Goal: Task Accomplishment & Management: Manage account settings

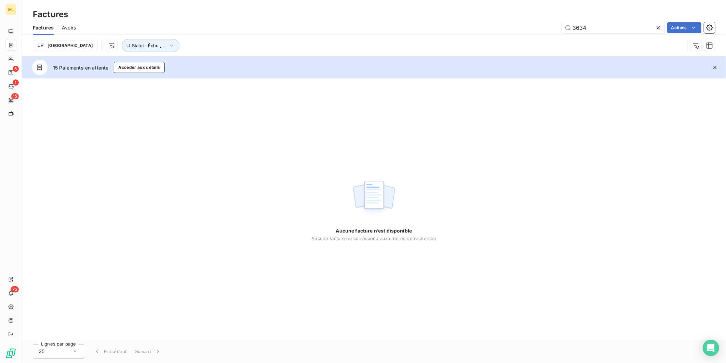
click at [657, 25] on icon at bounding box center [658, 27] width 7 height 7
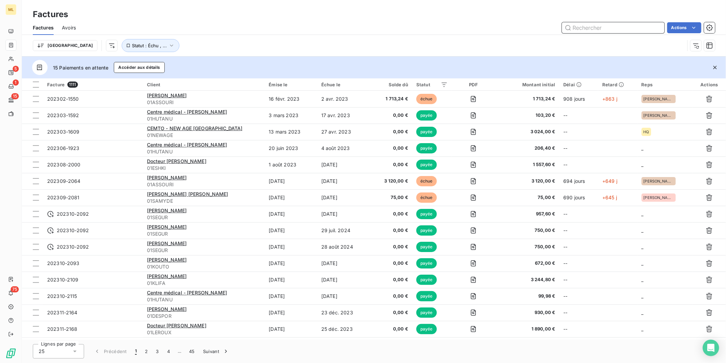
click at [584, 27] on input "text" at bounding box center [613, 27] width 103 height 11
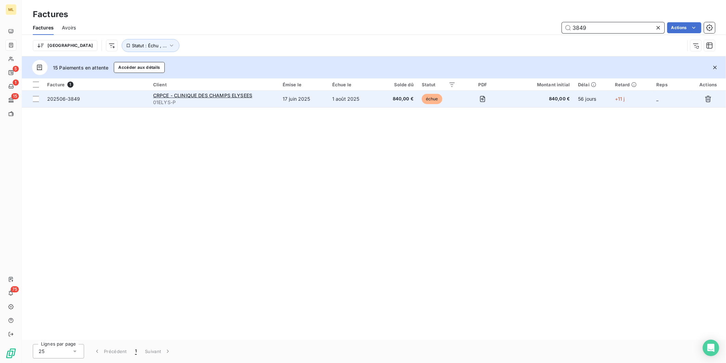
type input "3849"
click at [299, 96] on td "17 juin 2025" at bounding box center [304, 99] width 50 height 16
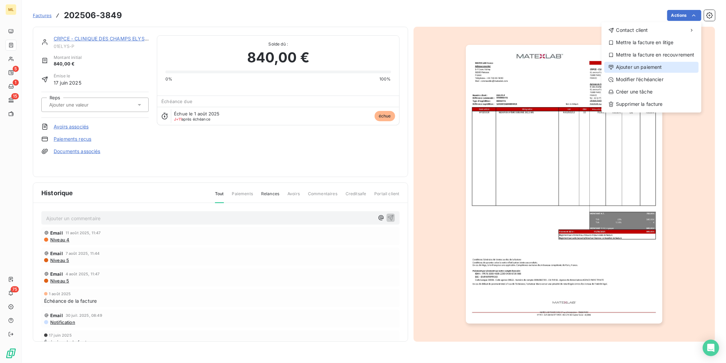
click at [658, 69] on div "Ajouter un paiement" at bounding box center [652, 67] width 94 height 11
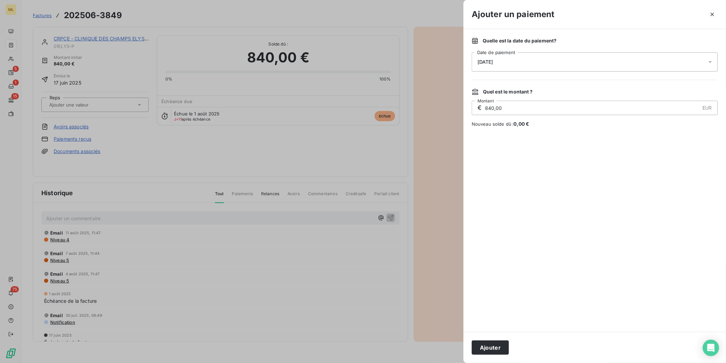
click at [522, 64] on div "[DATE]" at bounding box center [595, 61] width 246 height 19
click at [518, 143] on button "13" at bounding box center [519, 146] width 14 height 14
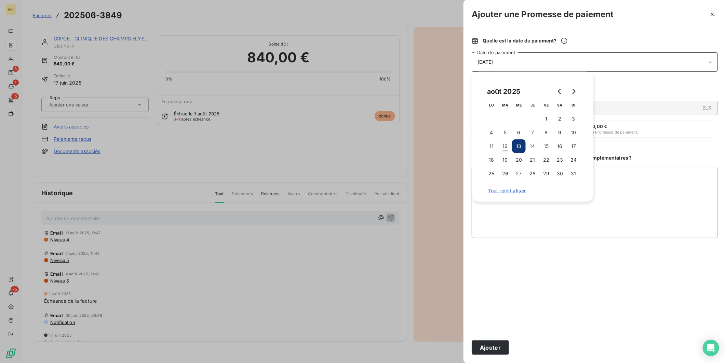
click at [496, 344] on button "Ajouter" at bounding box center [490, 347] width 37 height 14
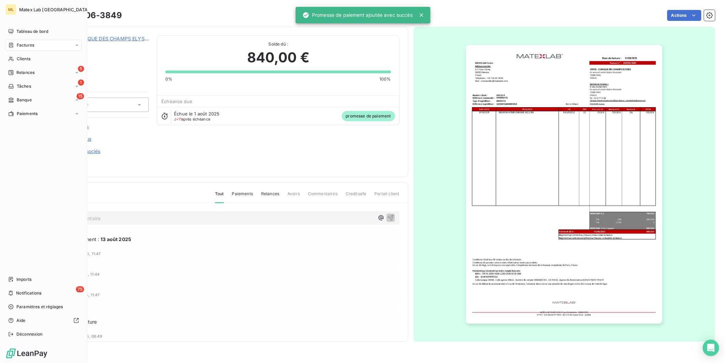
drag, startPoint x: 24, startPoint y: 43, endPoint x: 60, endPoint y: 53, distance: 36.6
click at [24, 43] on span "Factures" at bounding box center [25, 45] width 17 height 6
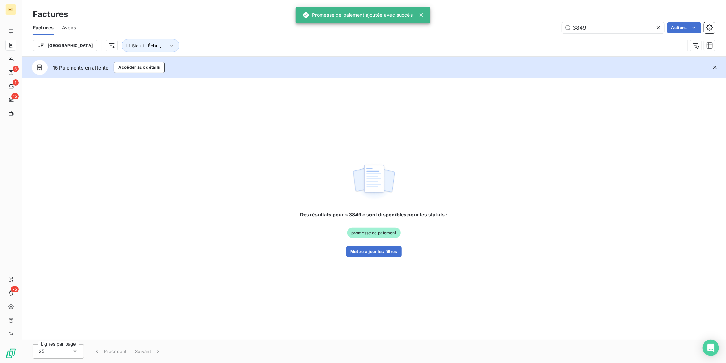
drag, startPoint x: 589, startPoint y: 28, endPoint x: 535, endPoint y: 30, distance: 53.7
click at [536, 30] on div "3849 Actions" at bounding box center [399, 27] width 631 height 11
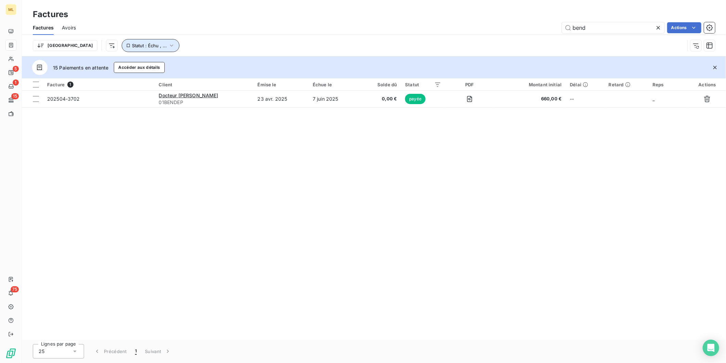
click at [132, 44] on span "Statut : Échu , ..." at bounding box center [149, 45] width 35 height 5
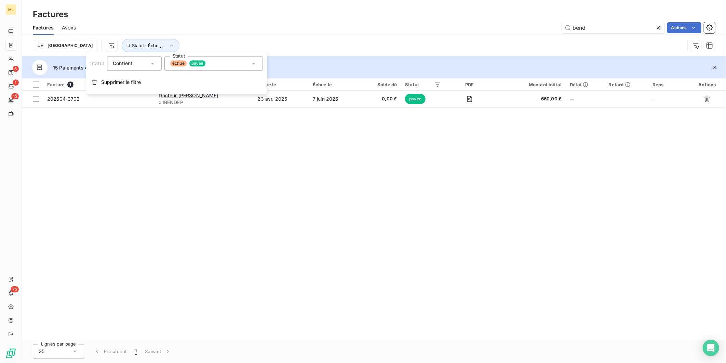
click at [209, 64] on div "échue payée" at bounding box center [214, 63] width 98 height 14
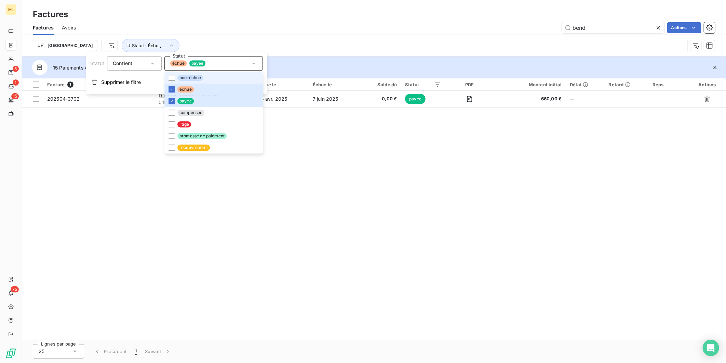
click at [181, 77] on span "non-échue" at bounding box center [191, 78] width 26 height 6
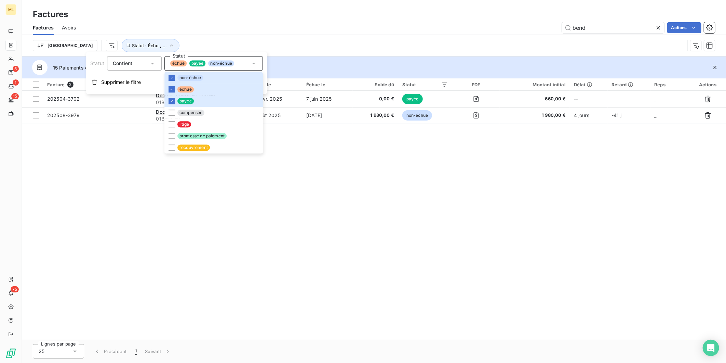
click at [351, 155] on div "Facture 2 Client Émise le Échue le Solde dû Statut PDF Montant initial Délai Re…" at bounding box center [374, 208] width 705 height 261
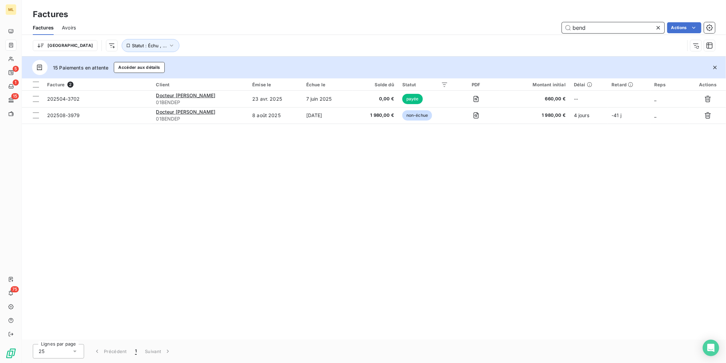
drag, startPoint x: 598, startPoint y: 28, endPoint x: 562, endPoint y: 27, distance: 35.6
click at [562, 27] on input "bend" at bounding box center [613, 27] width 103 height 11
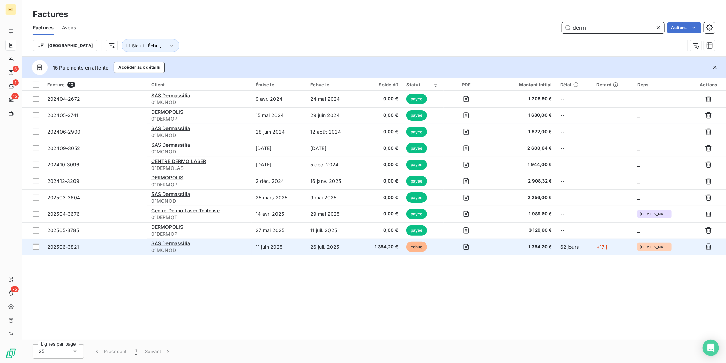
type input "derm"
click at [340, 248] on td "26 juil. 2025" at bounding box center [332, 246] width 53 height 16
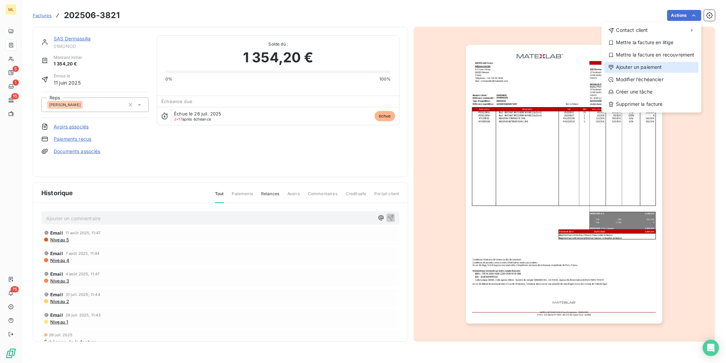
click at [647, 66] on div "Ajouter un paiement" at bounding box center [652, 67] width 94 height 11
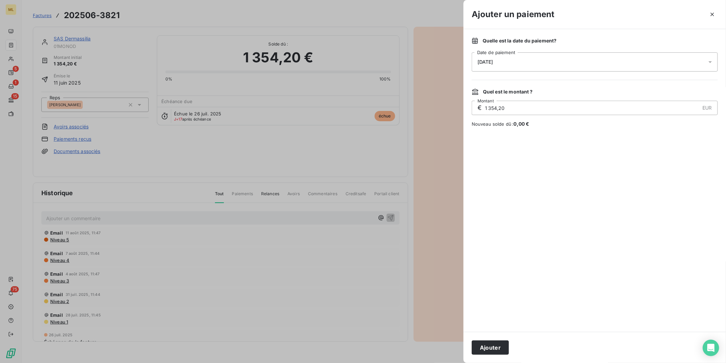
click at [528, 63] on div "[DATE]" at bounding box center [595, 61] width 246 height 19
click at [515, 145] on button "13" at bounding box center [519, 146] width 14 height 14
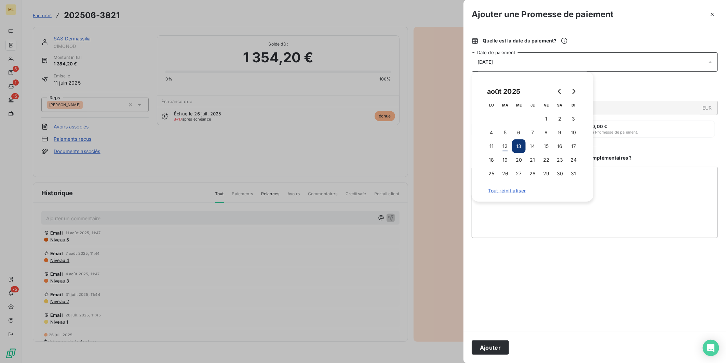
click at [487, 353] on button "Ajouter" at bounding box center [490, 347] width 37 height 14
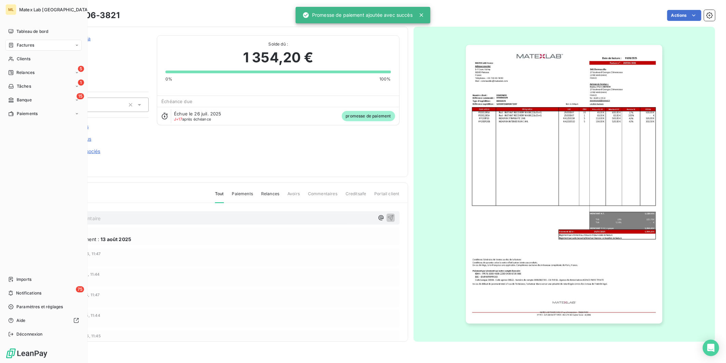
click at [22, 47] on span "Factures" at bounding box center [25, 45] width 17 height 6
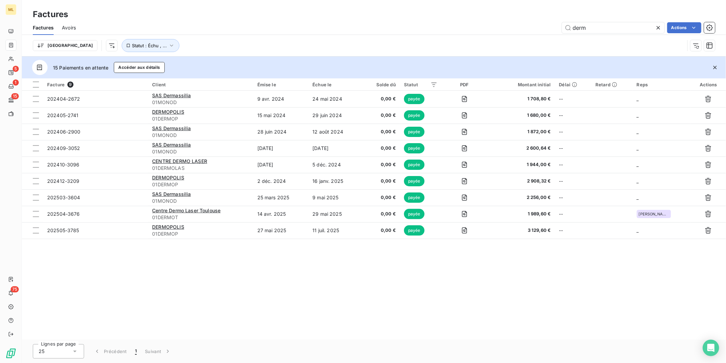
drag, startPoint x: 592, startPoint y: 26, endPoint x: 555, endPoint y: 26, distance: 36.6
click at [555, 26] on div "derm Actions" at bounding box center [399, 27] width 631 height 11
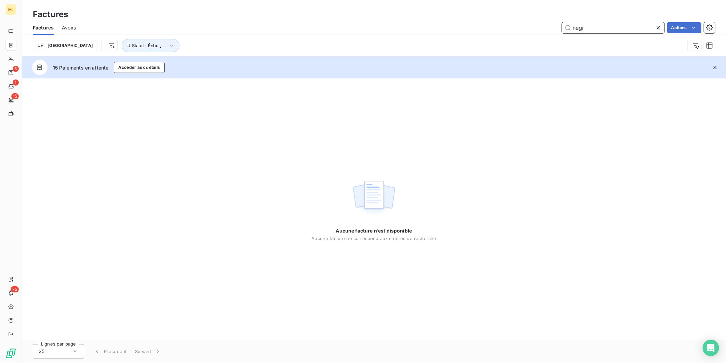
drag, startPoint x: 594, startPoint y: 27, endPoint x: 560, endPoint y: 29, distance: 34.6
click at [560, 29] on div "negr Actions" at bounding box center [399, 27] width 631 height 11
drag, startPoint x: 575, startPoint y: 29, endPoint x: 556, endPoint y: 31, distance: 18.9
click at [559, 31] on div "genn Actions" at bounding box center [399, 27] width 631 height 11
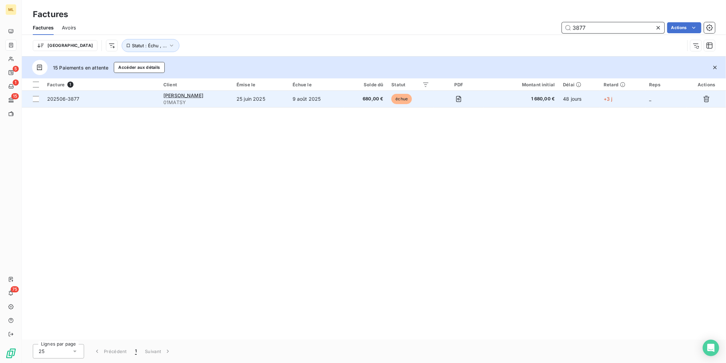
type input "3877"
click at [344, 100] on td "9 août 2025" at bounding box center [316, 99] width 55 height 16
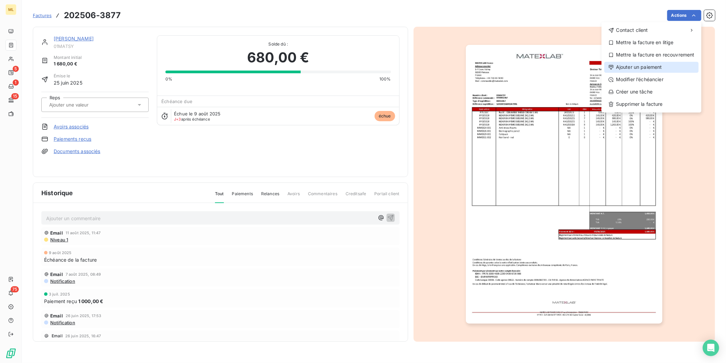
click at [656, 67] on div "Ajouter un paiement" at bounding box center [652, 67] width 94 height 11
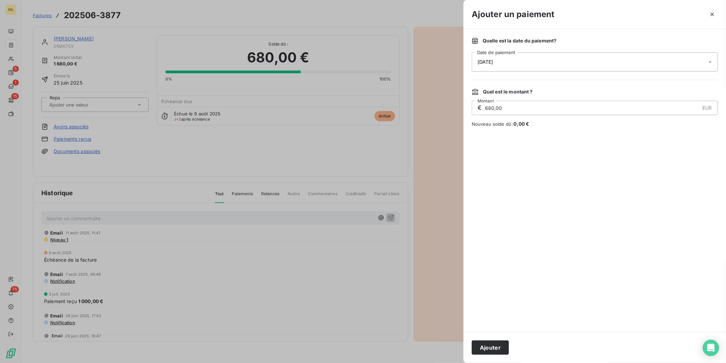
click at [518, 64] on div "[DATE]" at bounding box center [595, 61] width 246 height 19
click at [522, 146] on button "13" at bounding box center [519, 146] width 14 height 14
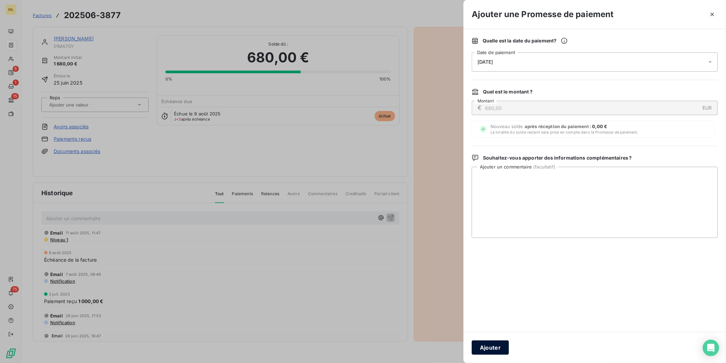
click at [491, 348] on button "Ajouter" at bounding box center [490, 347] width 37 height 14
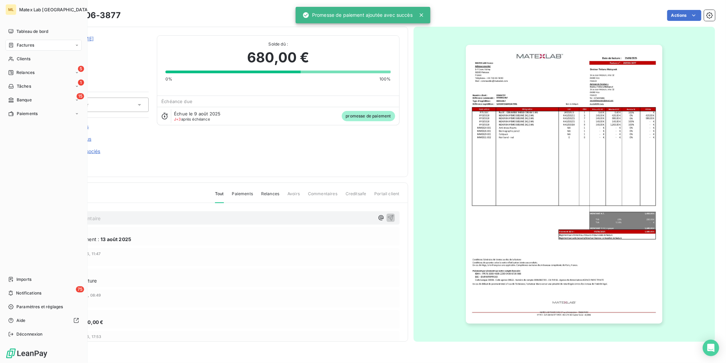
click at [22, 41] on div "Factures" at bounding box center [43, 45] width 76 height 11
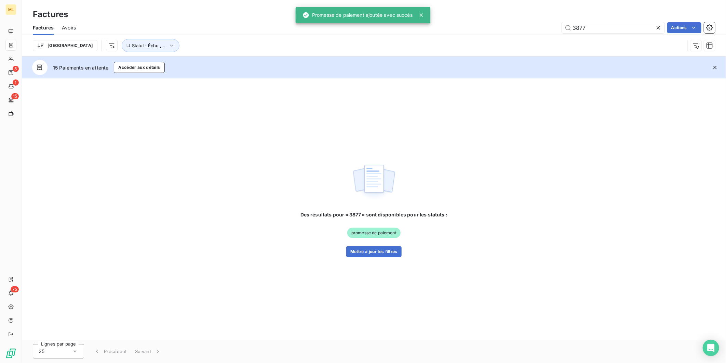
drag, startPoint x: 572, startPoint y: 26, endPoint x: 521, endPoint y: 27, distance: 51.3
click at [528, 28] on div "3877 Actions" at bounding box center [399, 27] width 631 height 11
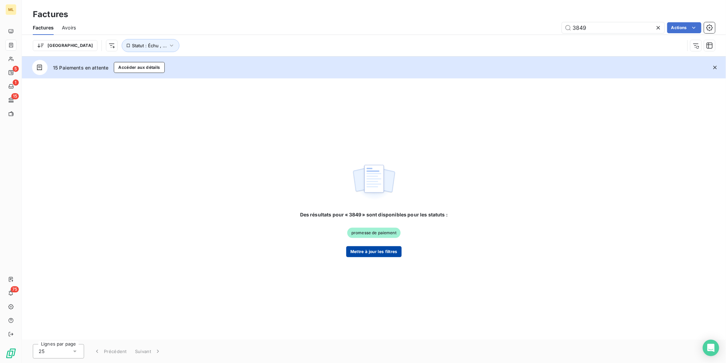
type input "3849"
click at [374, 249] on button "Mettre à jour les filtres" at bounding box center [373, 251] width 55 height 11
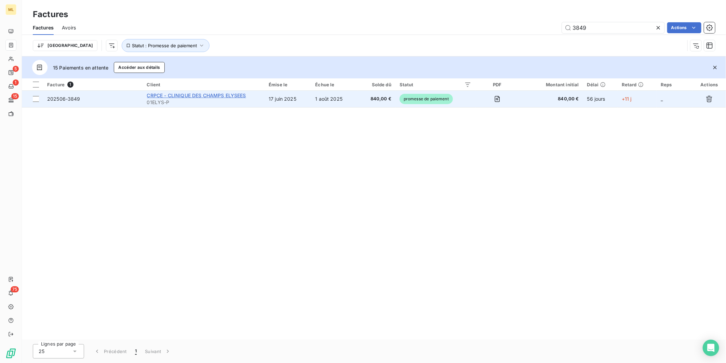
click at [211, 98] on span "CRPCE - CLINIQUE DES CHAMPS ELYSEES" at bounding box center [196, 95] width 99 height 6
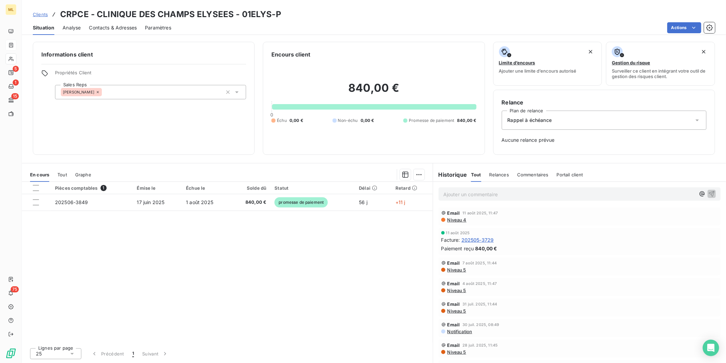
click at [60, 172] on span "Tout" at bounding box center [62, 174] width 10 height 5
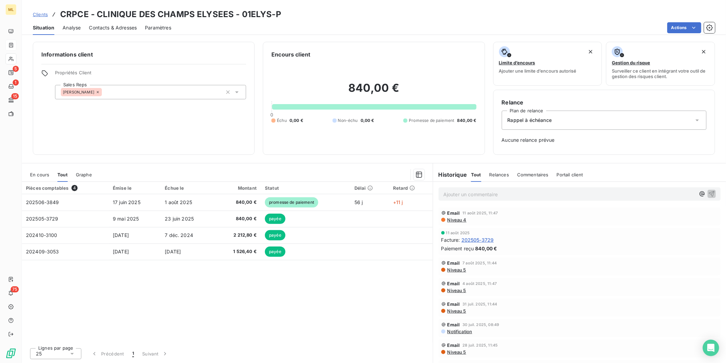
click at [36, 173] on span "En cours" at bounding box center [39, 174] width 19 height 5
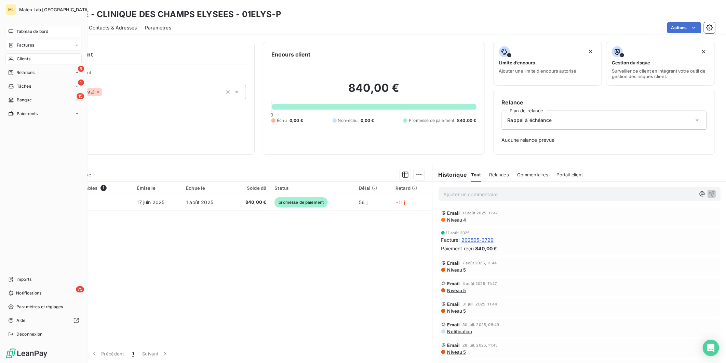
click at [29, 27] on div "Tableau de bord" at bounding box center [43, 31] width 76 height 11
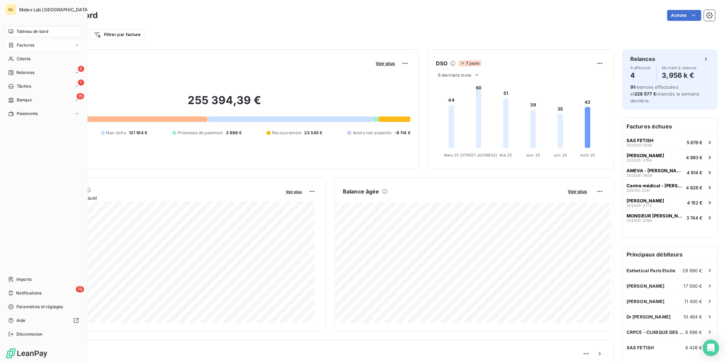
click at [28, 43] on span "Factures" at bounding box center [25, 45] width 17 height 6
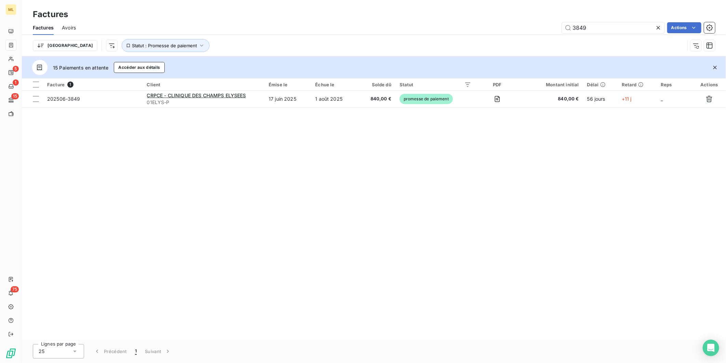
click at [73, 28] on span "Avoirs" at bounding box center [69, 27] width 14 height 7
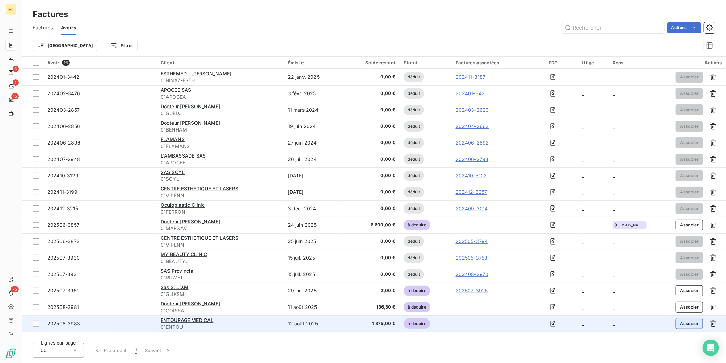
click at [691, 324] on button "Associer" at bounding box center [690, 323] width 28 height 11
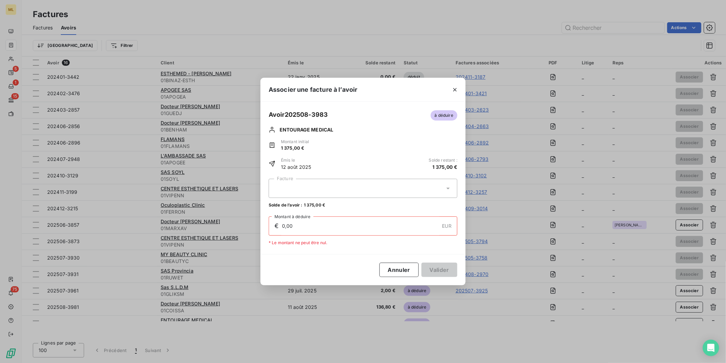
click at [341, 189] on div at bounding box center [363, 188] width 189 height 19
click at [350, 218] on div "202505-3775 1 375,00 €" at bounding box center [363, 217] width 181 height 6
type input "1 375,00"
click at [457, 93] on icon "button" at bounding box center [455, 89] width 7 height 7
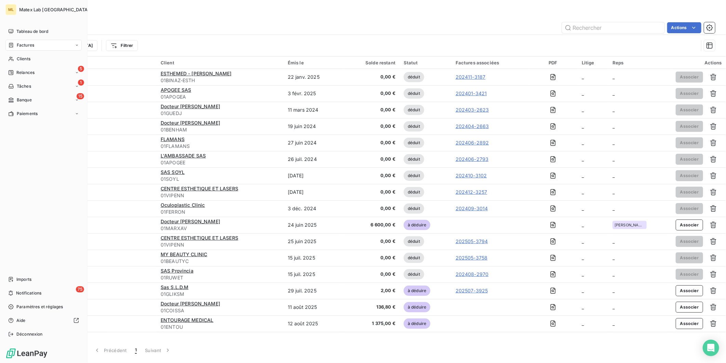
click at [27, 43] on span "Factures" at bounding box center [25, 45] width 17 height 6
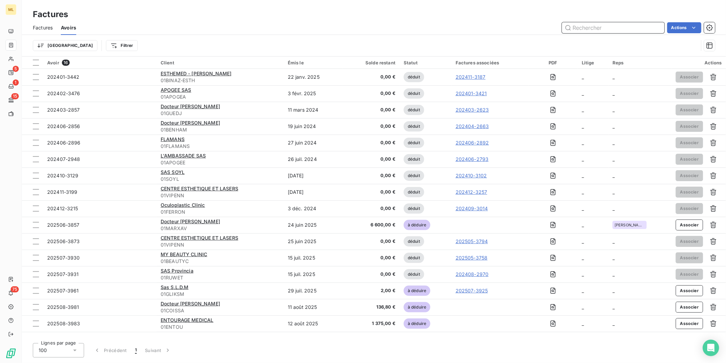
click at [599, 25] on input "text" at bounding box center [613, 27] width 103 height 11
click at [47, 26] on span "Factures" at bounding box center [43, 27] width 20 height 7
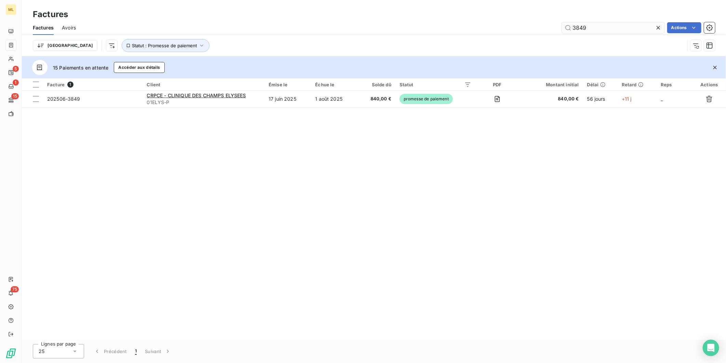
drag, startPoint x: 599, startPoint y: 30, endPoint x: 585, endPoint y: 26, distance: 14.8
click at [590, 28] on input "3849" at bounding box center [613, 27] width 103 height 11
drag, startPoint x: 590, startPoint y: 25, endPoint x: 541, endPoint y: 25, distance: 48.6
click at [555, 27] on div "3849 Actions" at bounding box center [399, 27] width 631 height 11
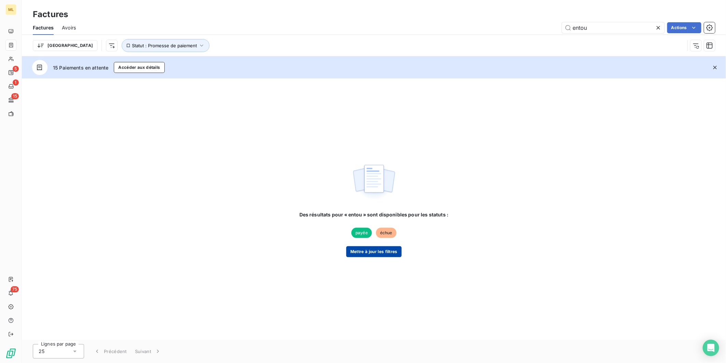
type input "entou"
click at [379, 252] on button "Mettre à jour les filtres" at bounding box center [373, 251] width 55 height 11
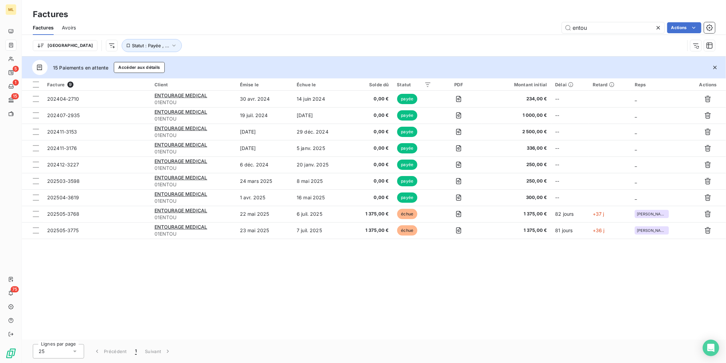
click at [74, 23] on div "Avoirs" at bounding box center [69, 28] width 14 height 14
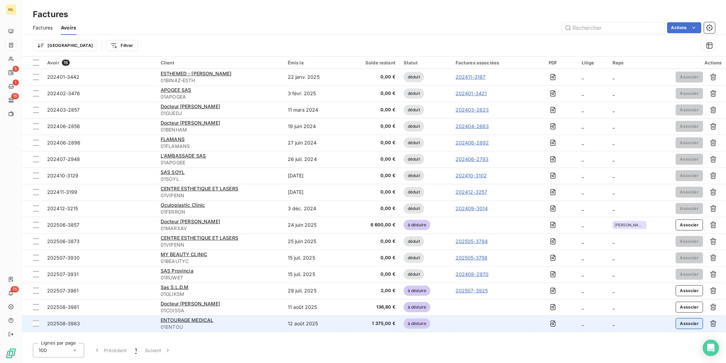
click at [693, 326] on button "Associer" at bounding box center [690, 323] width 28 height 11
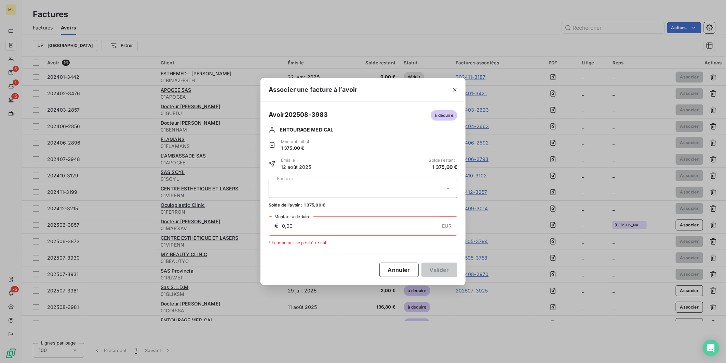
click at [391, 187] on div at bounding box center [363, 188] width 189 height 19
click at [326, 218] on div "202505-3775 1 375,00 €" at bounding box center [363, 217] width 181 height 6
type input "1 375,00"
click at [449, 270] on button "Valider" at bounding box center [440, 269] width 36 height 14
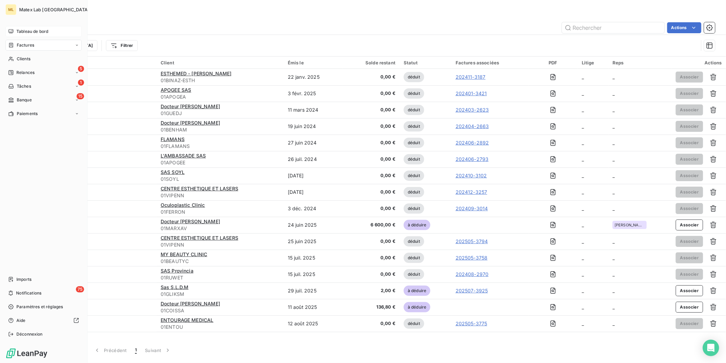
click at [25, 27] on div "Tableau de bord" at bounding box center [43, 31] width 76 height 11
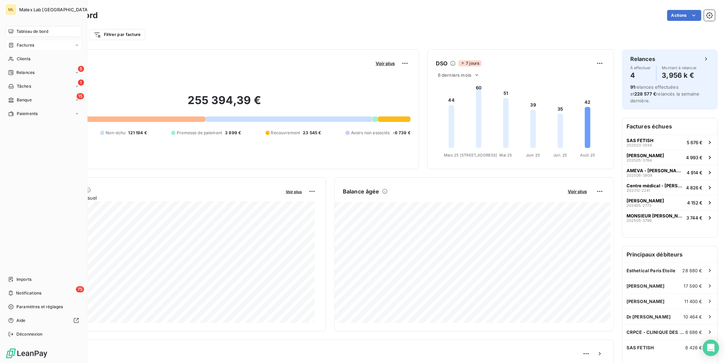
click at [28, 28] on span "Tableau de bord" at bounding box center [32, 31] width 32 height 6
click at [23, 30] on span "Tableau de bord" at bounding box center [32, 31] width 32 height 6
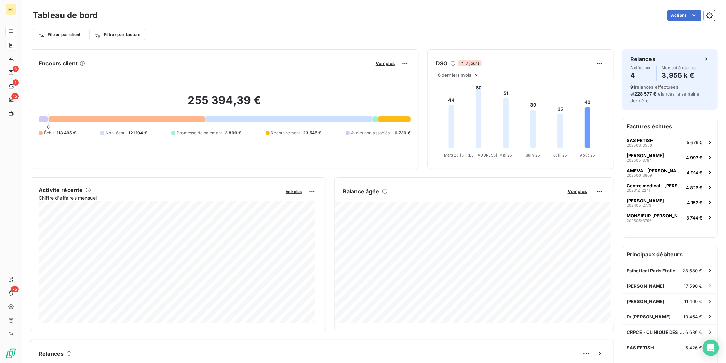
click at [326, 213] on div "Activité récente Chiffre d'affaires mensuel Voir plus 16 029,02 € Non-échu 17 5…" at bounding box center [322, 254] width 584 height 154
click at [683, 267] on span "28 680 €" at bounding box center [693, 269] width 20 height 5
